Goal: Information Seeking & Learning: Understand process/instructions

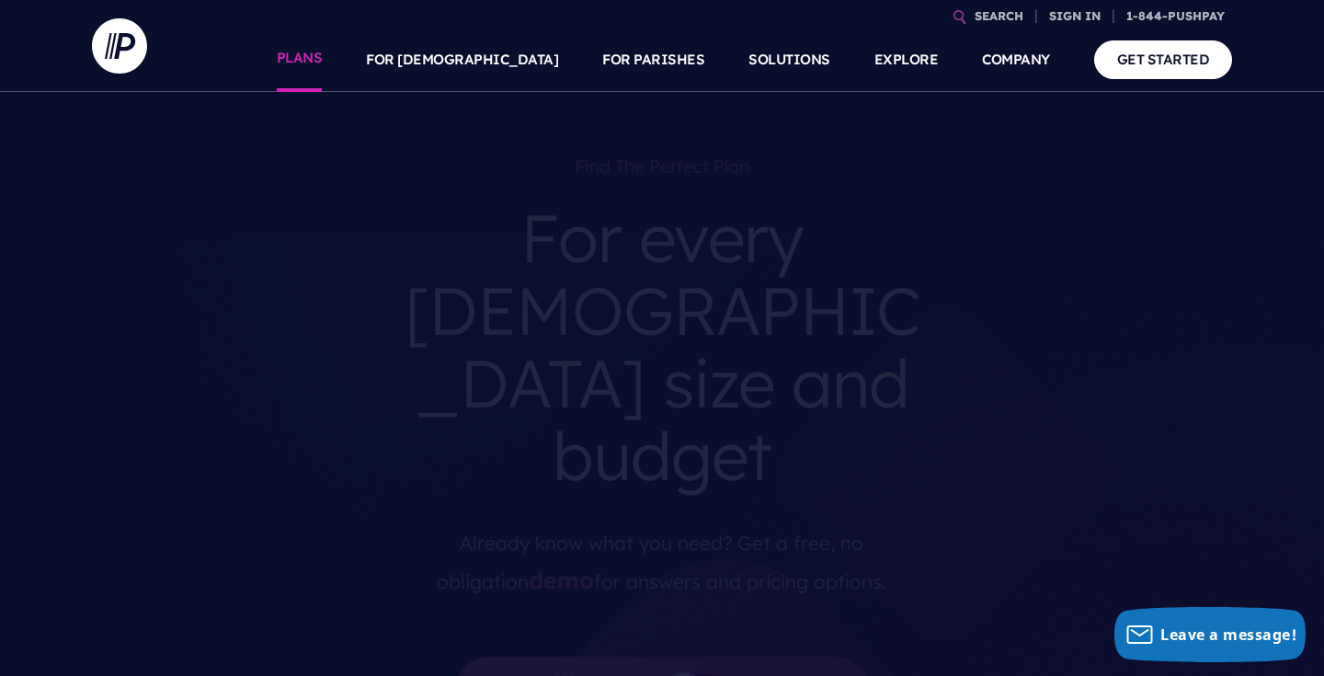
click at [323, 65] on link "PLANS" at bounding box center [300, 60] width 46 height 64
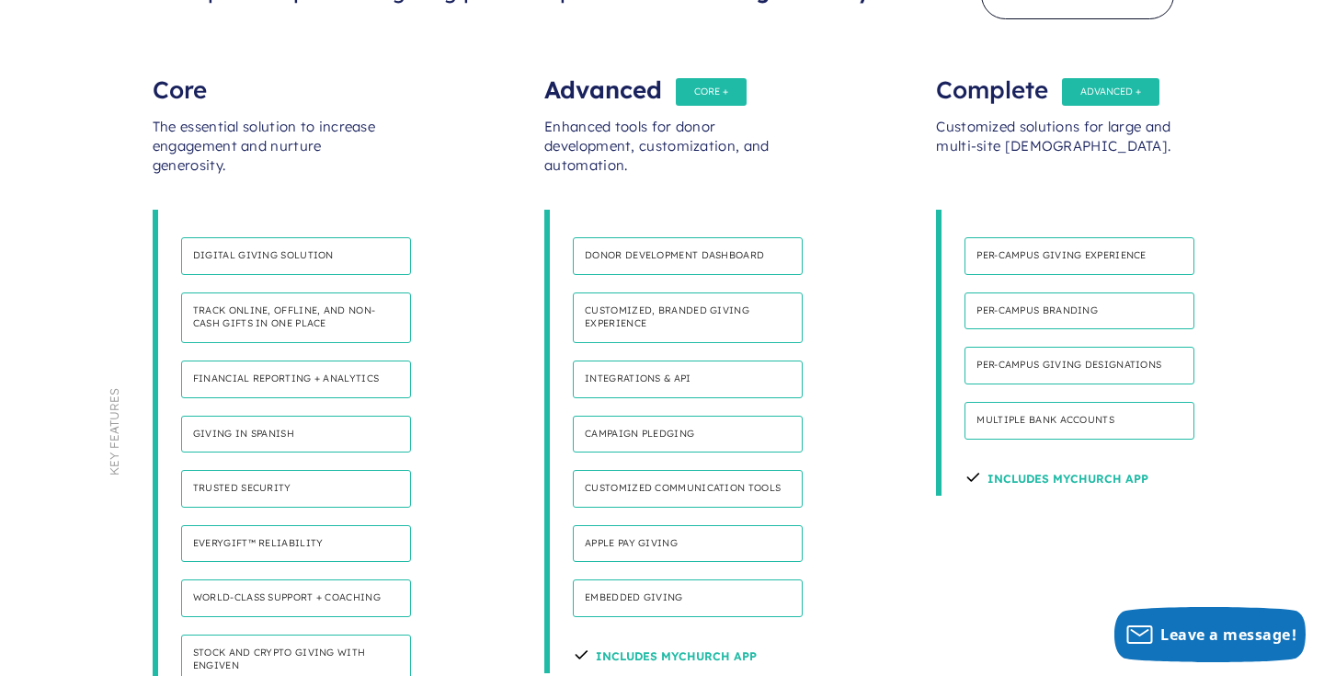
scroll to position [914, 0]
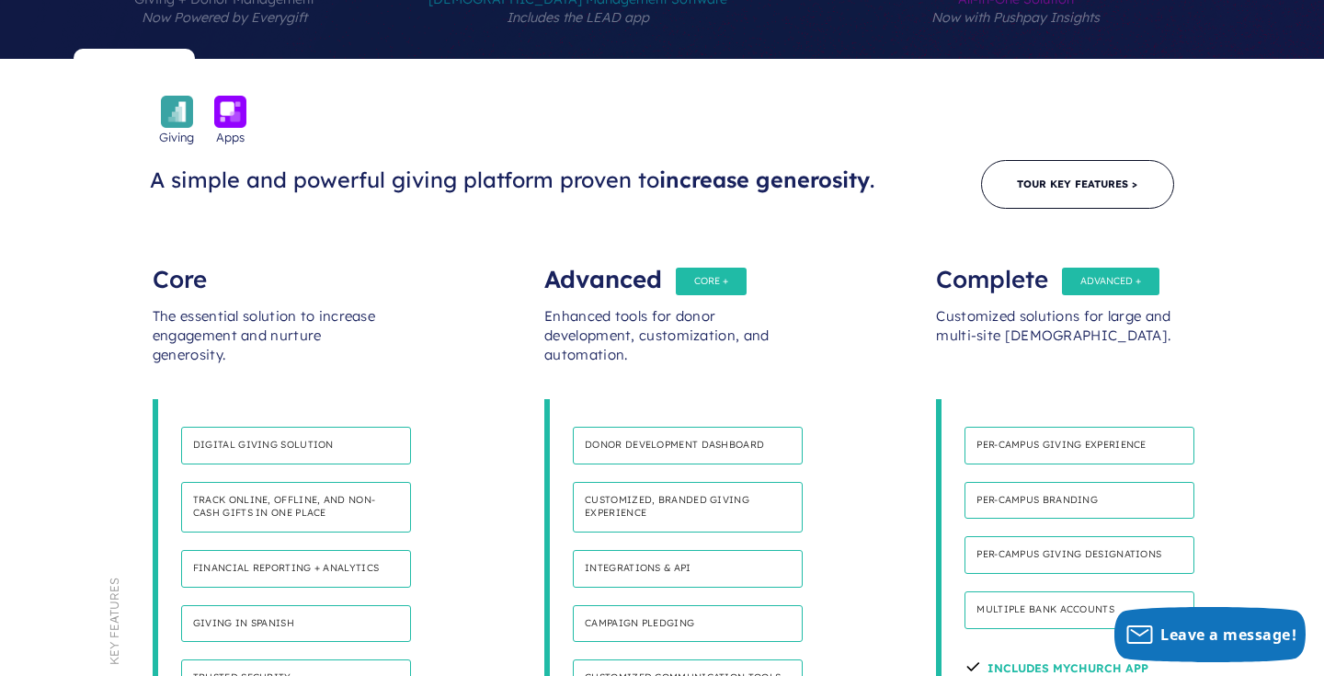
click at [268, 252] on div "Core" at bounding box center [270, 270] width 235 height 37
click at [178, 252] on div "Core" at bounding box center [270, 270] width 235 height 37
click at [209, 427] on h4 "Digital giving solution" at bounding box center [296, 446] width 230 height 38
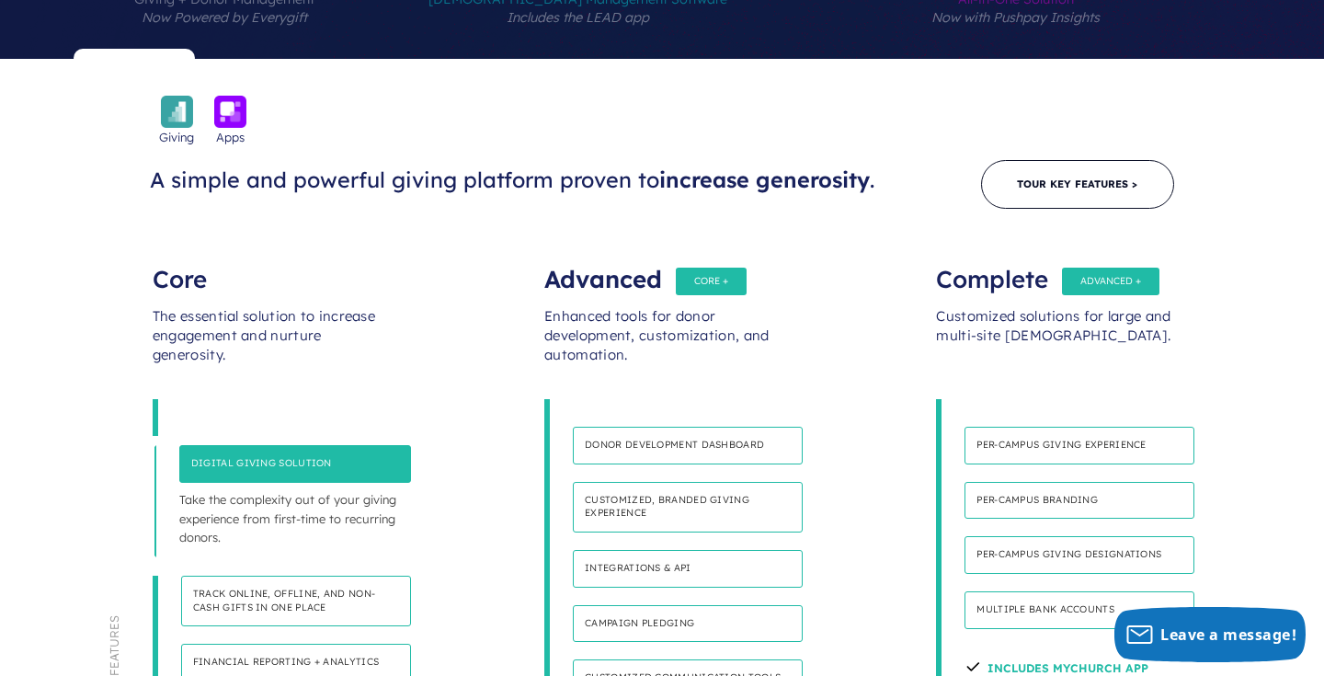
click at [209, 445] on h4 "Digital giving solution" at bounding box center [295, 464] width 232 height 38
click at [210, 445] on h4 "Digital giving solution" at bounding box center [295, 464] width 232 height 38
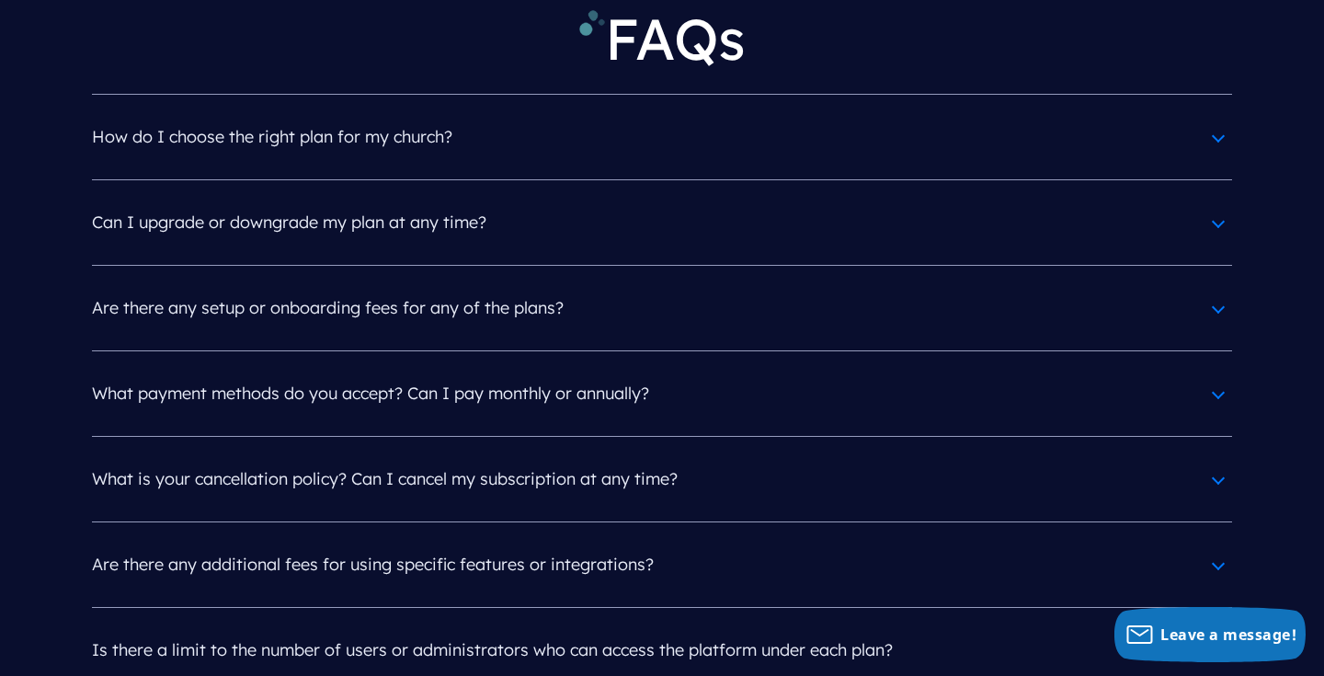
scroll to position [8430, 0]
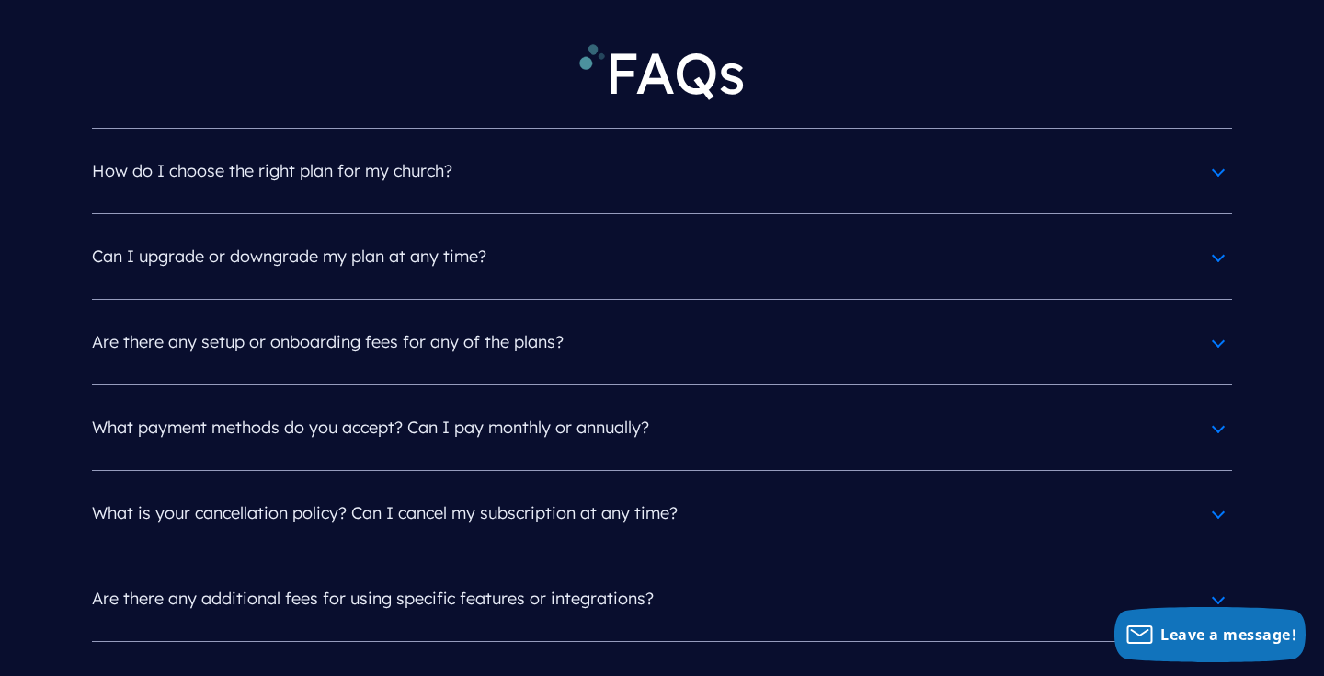
click at [202, 489] on h4 "What is your cancellation policy? Can I cancel my subscription at any time?" at bounding box center [662, 513] width 1140 height 48
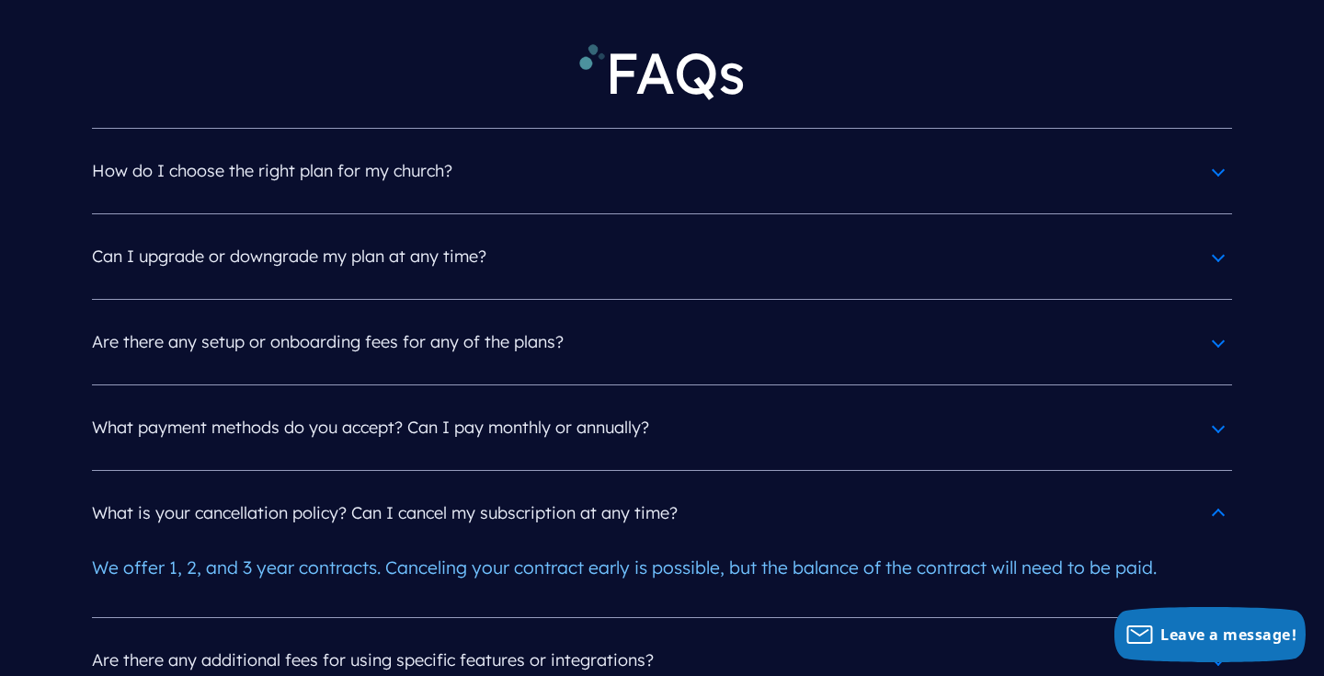
click at [202, 489] on h4 "What is your cancellation policy? Can I cancel my subscription at any time?" at bounding box center [662, 513] width 1140 height 48
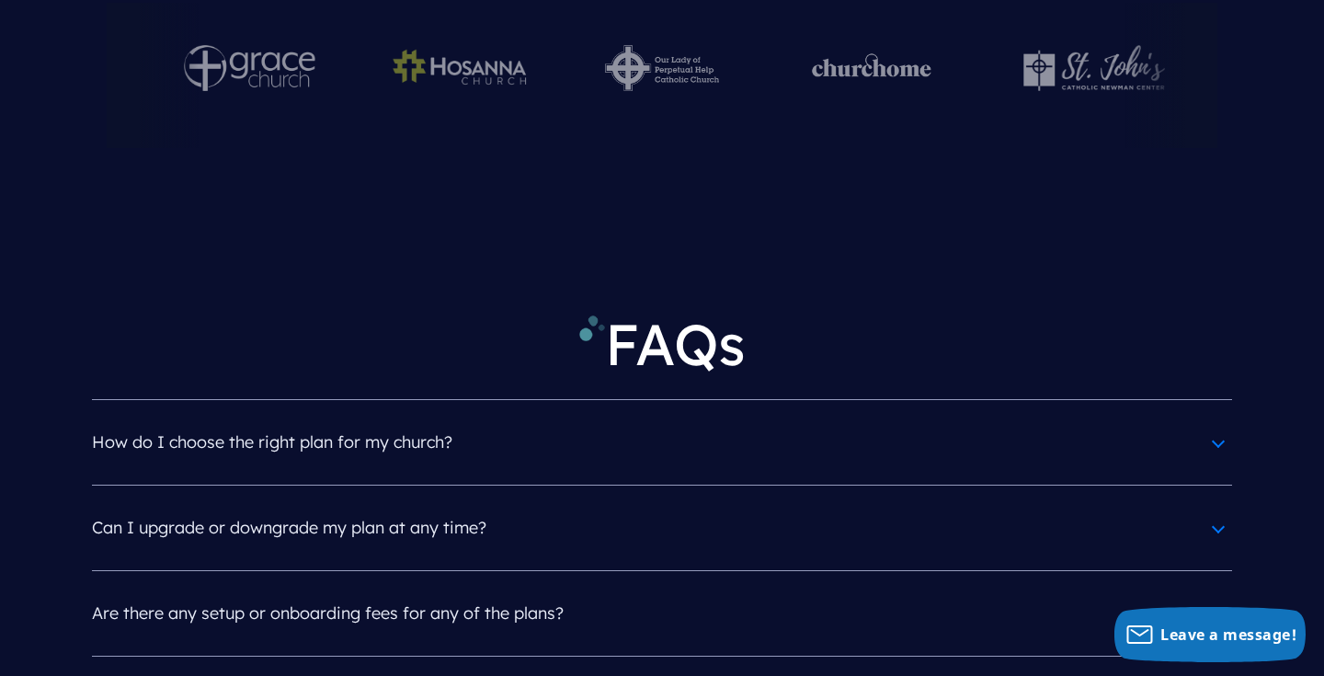
scroll to position [8155, 0]
